Goal: Task Accomplishment & Management: Manage account settings

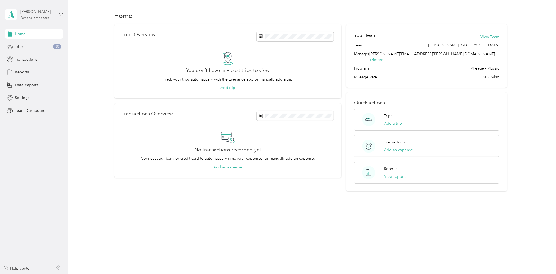
click at [40, 18] on div "Personal dashboard" at bounding box center [34, 17] width 29 height 3
click at [19, 46] on div "Team dashboard" at bounding box center [94, 45] width 170 height 10
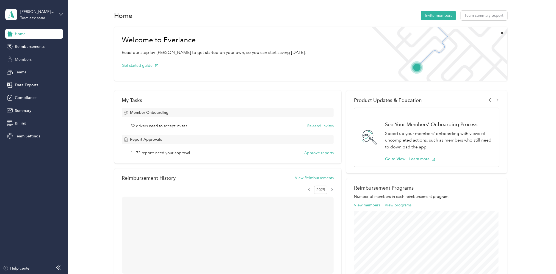
click at [28, 60] on span "Members" at bounding box center [23, 60] width 17 height 6
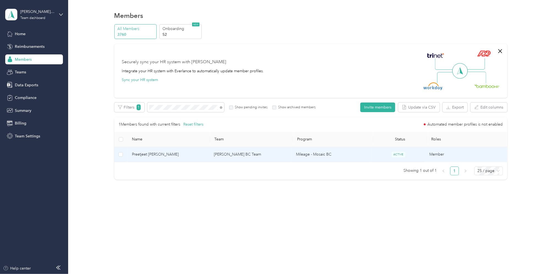
click at [248, 155] on td "[PERSON_NAME] BC Team" at bounding box center [250, 154] width 82 height 15
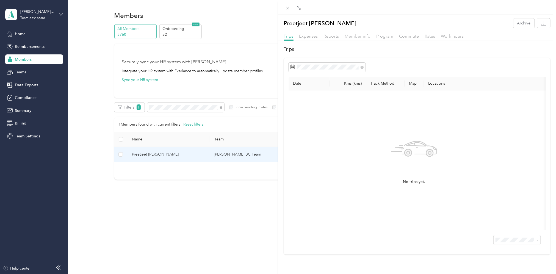
click at [359, 36] on span "Member info" at bounding box center [358, 36] width 26 height 5
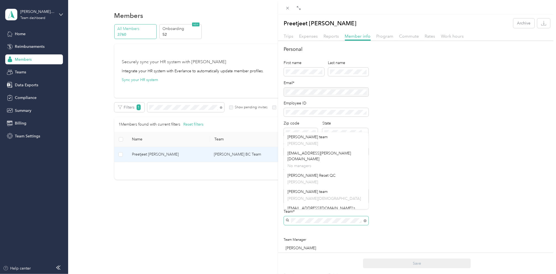
click at [282, 218] on div "Personal First name Last name Email* Employee ID Zip code State Annual business…" at bounding box center [417, 274] width 278 height 456
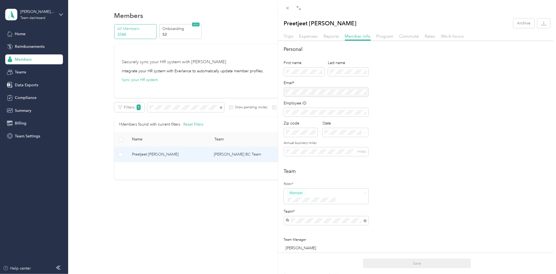
click at [307, 230] on p "[PERSON_NAME]" at bounding box center [326, 231] width 77 height 6
click at [418, 264] on button "Save" at bounding box center [417, 264] width 108 height 10
drag, startPoint x: 473, startPoint y: 118, endPoint x: 478, endPoint y: 1, distance: 117.5
click at [474, 118] on div "Personal First name Last name Email* Employee ID Zip code State Annual business…" at bounding box center [417, 104] width 267 height 117
click at [361, 36] on span "Member info" at bounding box center [358, 36] width 26 height 5
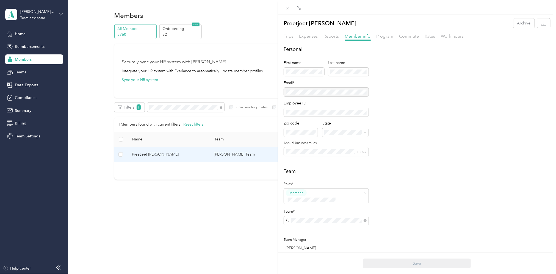
click at [338, 39] on div "Reports" at bounding box center [331, 36] width 15 height 7
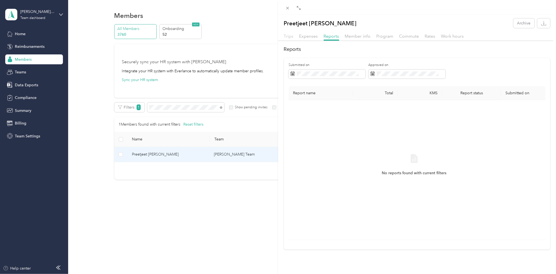
click at [291, 37] on span "Trips" at bounding box center [289, 36] width 10 height 5
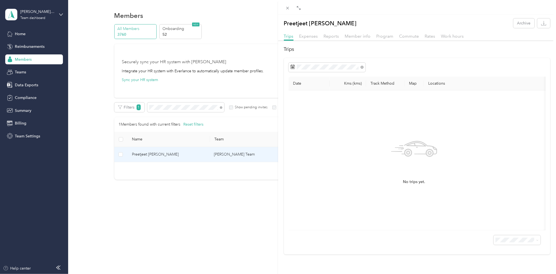
drag, startPoint x: 201, startPoint y: 213, endPoint x: 197, endPoint y: 218, distance: 6.2
click at [201, 213] on div "Preetjeet [PERSON_NAME] Archive Trips Expenses Reports Member info Program Comm…" at bounding box center [278, 137] width 556 height 274
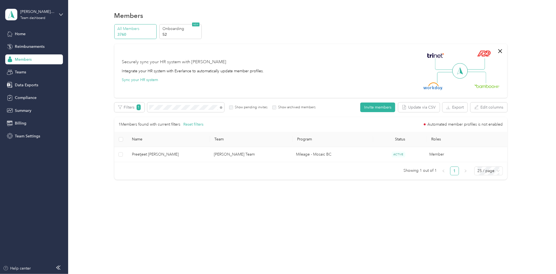
click at [282, 222] on div "Members All Members 3760 Onboarding 52 NEW Securely sync your HR system with Ev…" at bounding box center [310, 137] width 485 height 274
